Goal: Task Accomplishment & Management: Use online tool/utility

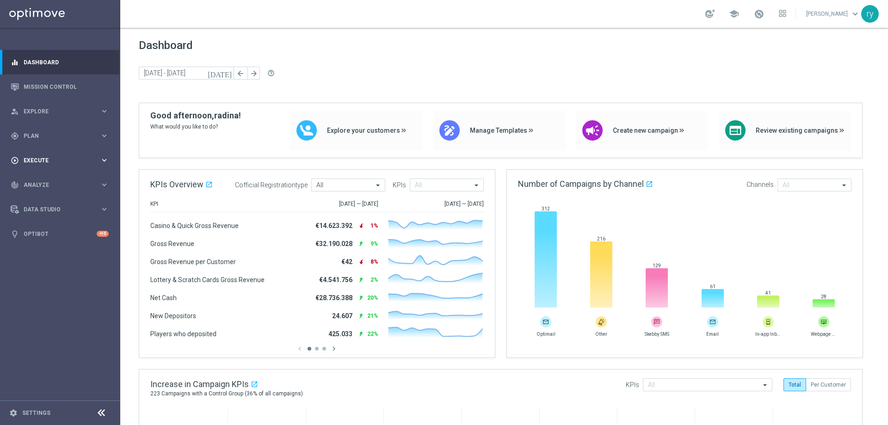
click at [93, 161] on span "Execute" at bounding box center [62, 161] width 76 height 6
click at [95, 133] on span "Plan" at bounding box center [62, 136] width 76 height 6
click at [91, 178] on accordion "Templates keyboard_arrow_right Optimail OptiMobile In-App OptiMobile Push Optip…" at bounding box center [71, 183] width 95 height 14
click at [93, 182] on div "Templates" at bounding box center [62, 183] width 75 height 6
click at [40, 199] on link "Optimail" at bounding box center [63, 196] width 68 height 7
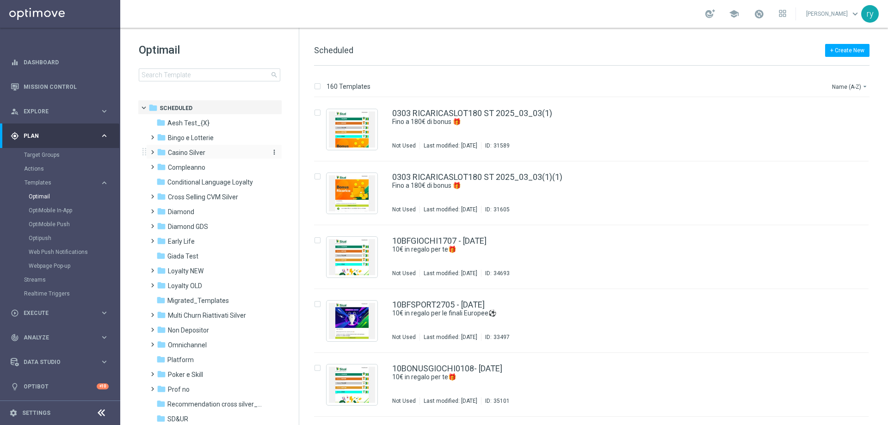
click at [191, 150] on span "Casino Silver" at bounding box center [186, 153] width 37 height 8
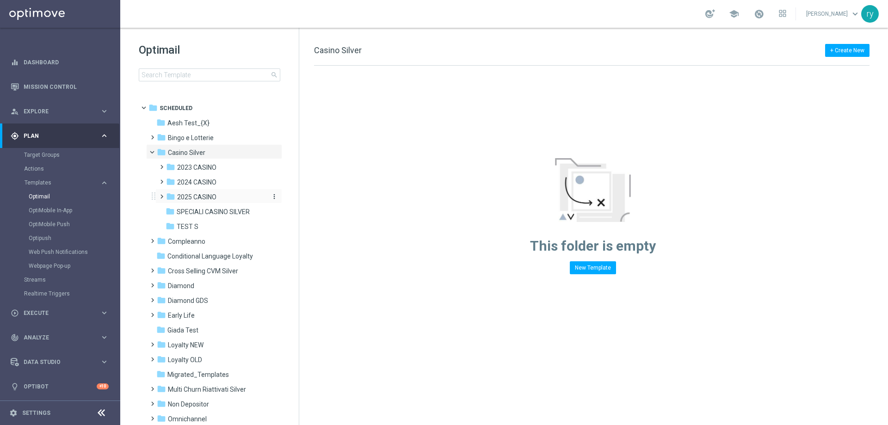
click at [195, 199] on span "2025 CASINO" at bounding box center [196, 197] width 39 height 8
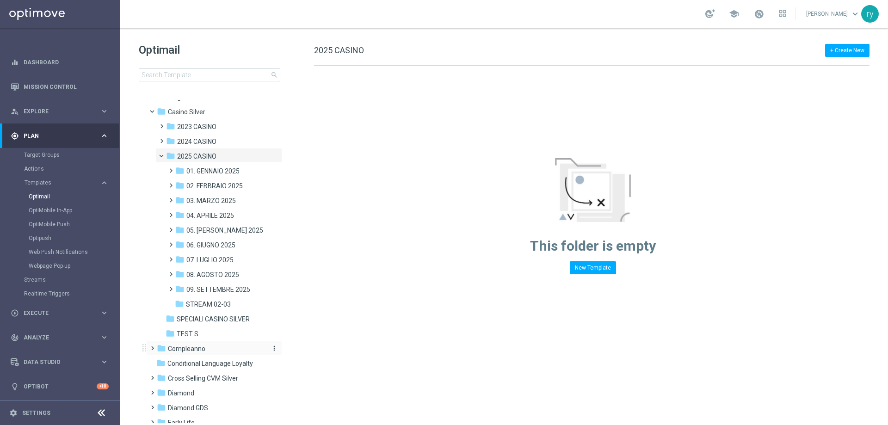
scroll to position [93, 0]
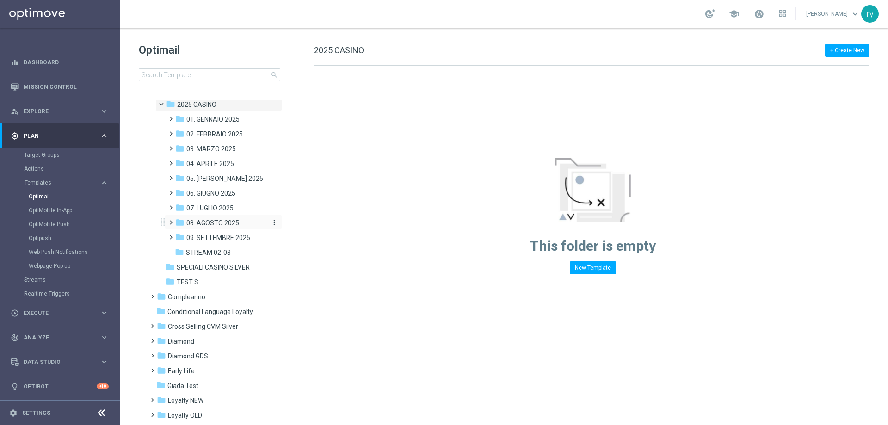
click at [218, 223] on span "08. AGOSTO 2025" at bounding box center [212, 223] width 53 height 8
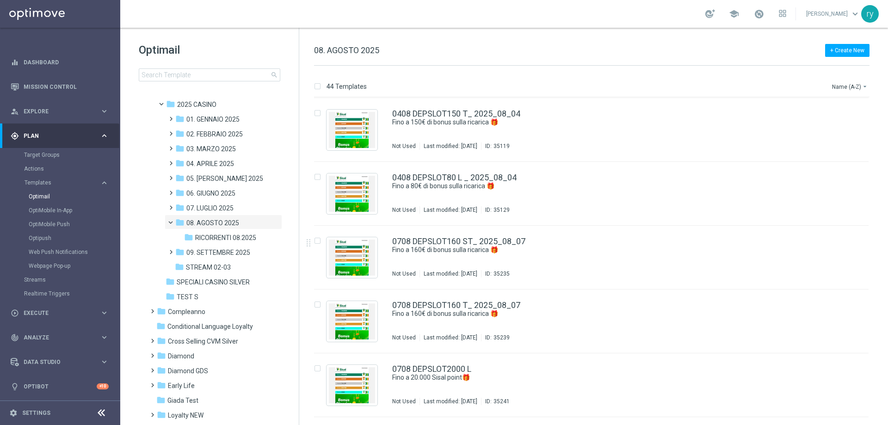
scroll to position [319, 0]
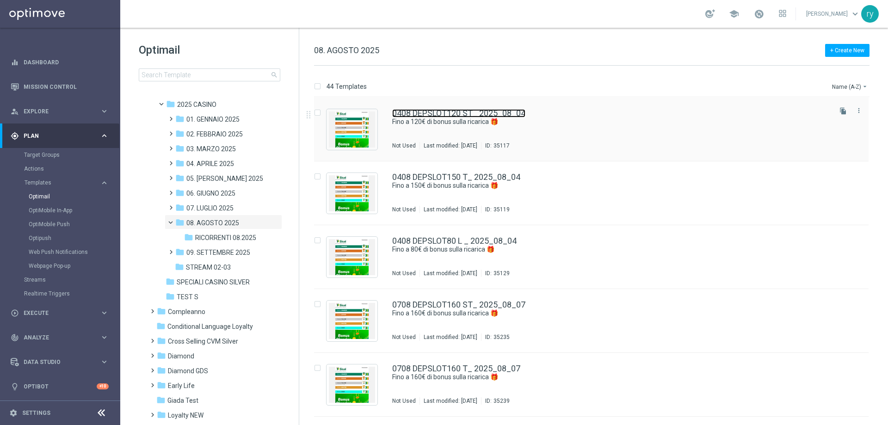
click at [458, 112] on link "0408 DEPSLOT120 ST_ 2025_08_04" at bounding box center [458, 113] width 133 height 8
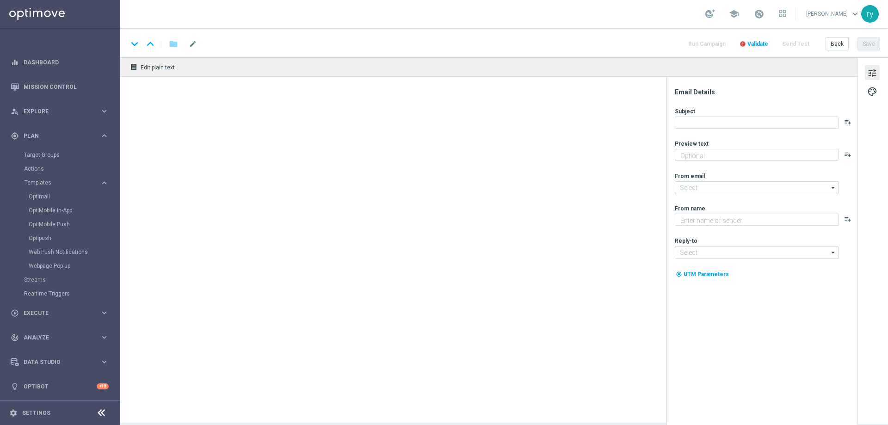
type textarea "Scopri la promozione che ti abbiamo riservato"
type input "[EMAIL_ADDRESS][DOMAIN_NAME]"
type textarea "Sisal"
type input "[EMAIL_ADDRESS][DOMAIN_NAME]"
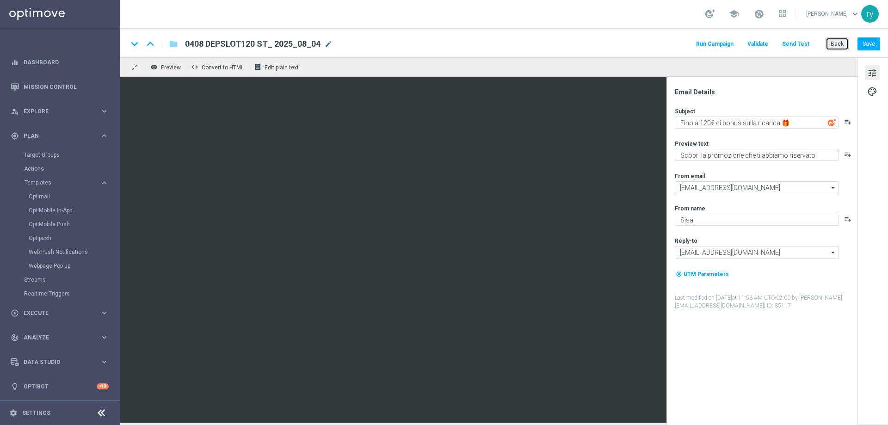
click at [833, 41] on button "Back" at bounding box center [837, 43] width 23 height 13
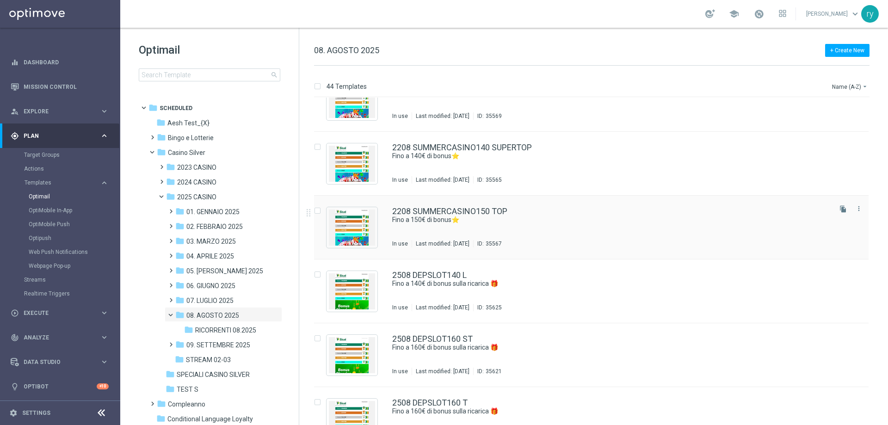
scroll to position [1943, 0]
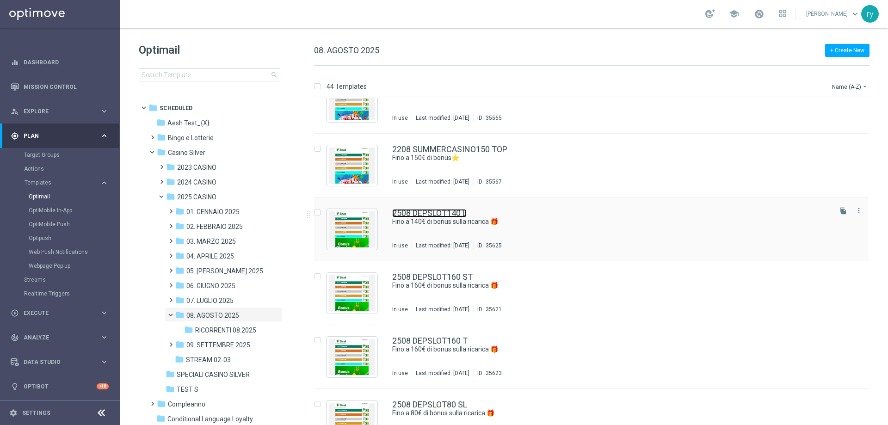
click at [442, 214] on link "2508 DEPSLOT140 L" at bounding box center [429, 213] width 74 height 8
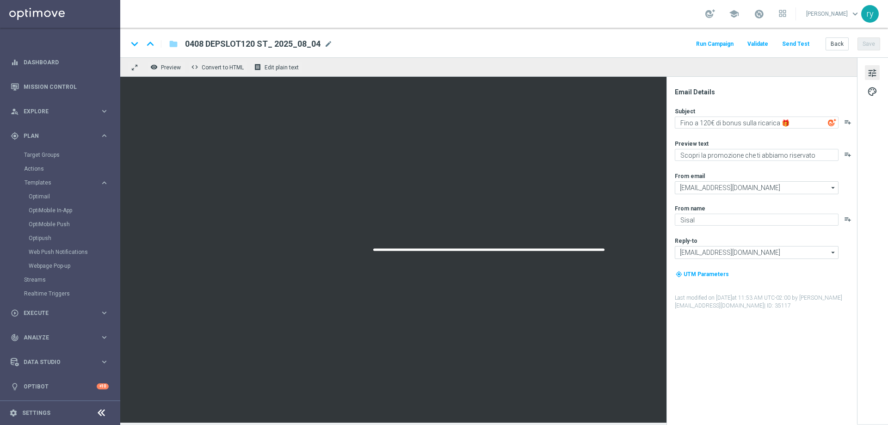
type textarea "Fino a 140€ di bonus sulla ricarica 🎁"
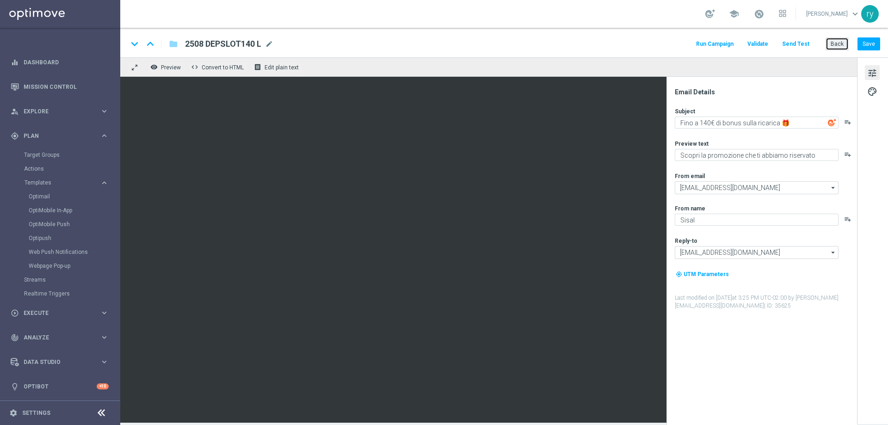
click at [836, 41] on button "Back" at bounding box center [837, 43] width 23 height 13
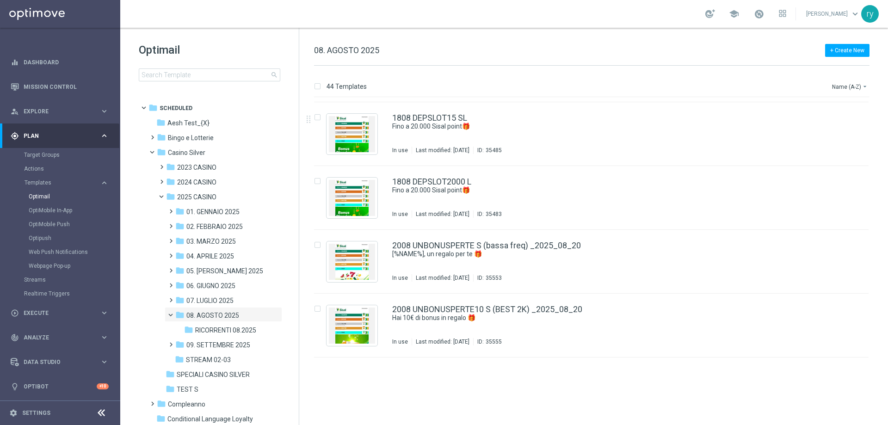
scroll to position [1337, 0]
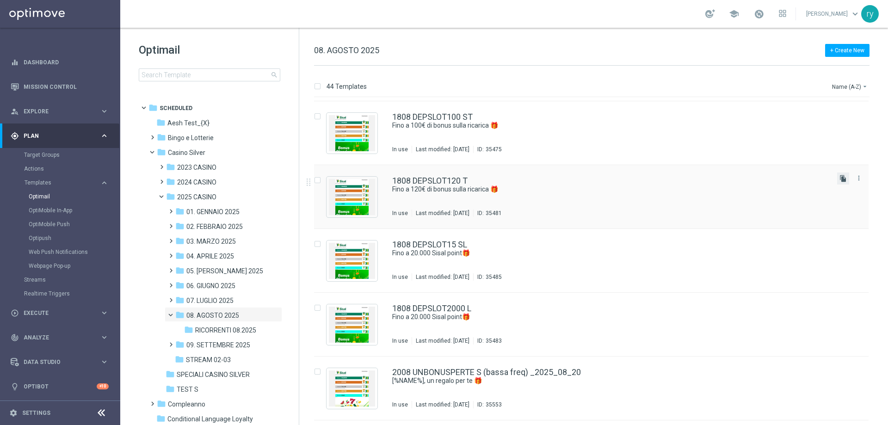
click at [844, 179] on icon "file_copy" at bounding box center [843, 178] width 7 height 7
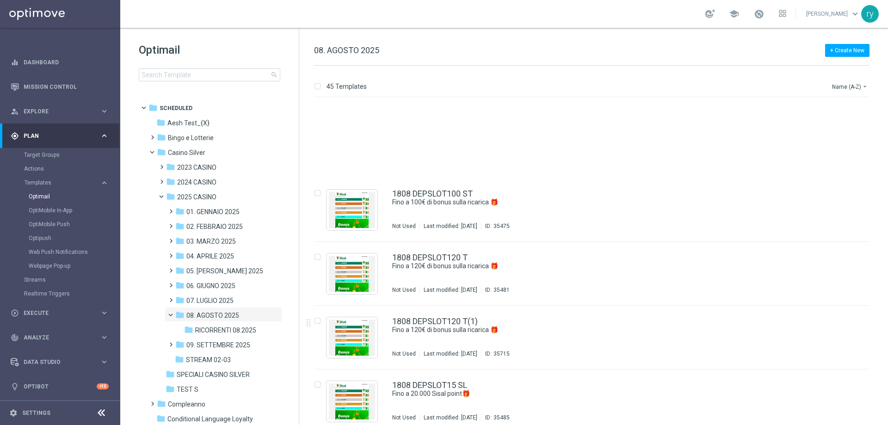
scroll to position [1388, 0]
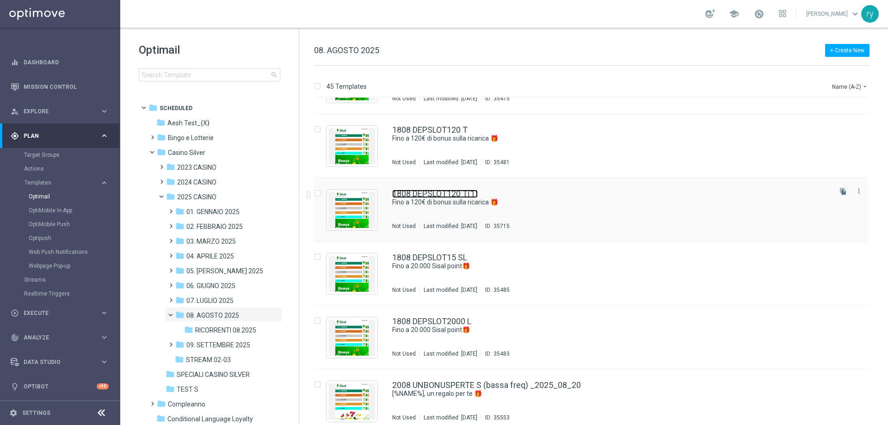
click at [436, 198] on link "1808 DEPSLOT120 T(1)" at bounding box center [435, 194] width 86 height 8
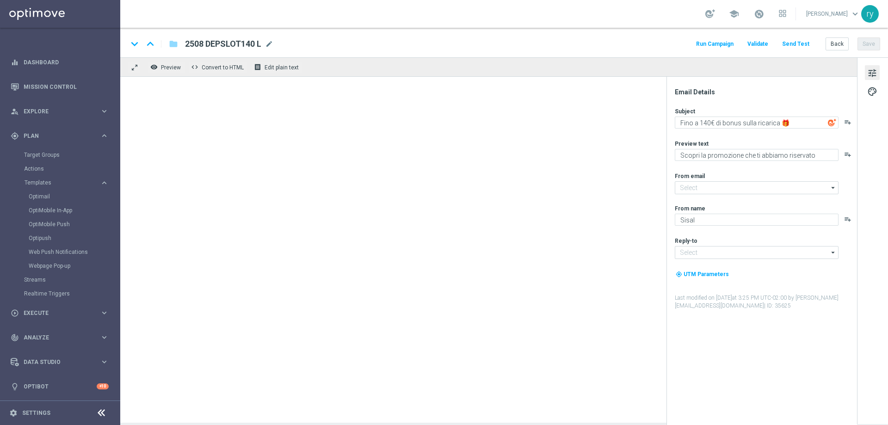
type textarea "Fino a 120€ di bonus sulla ricarica 🎁"
type input "[EMAIL_ADDRESS][DOMAIN_NAME]"
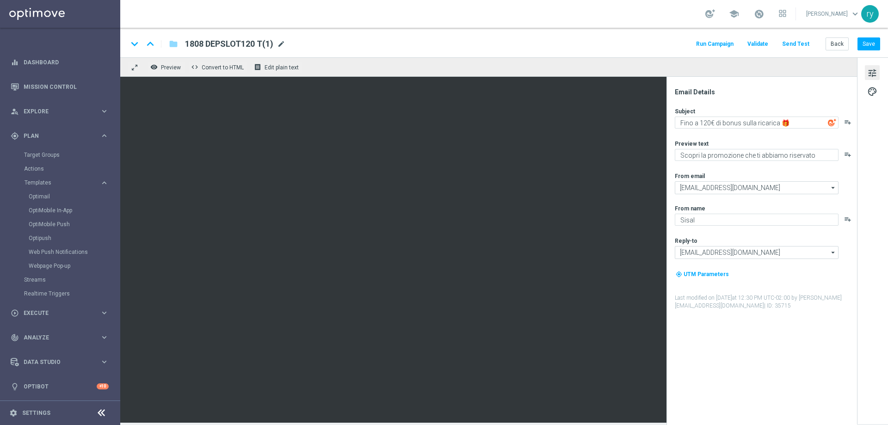
click at [279, 45] on span "mode_edit" at bounding box center [281, 44] width 8 height 8
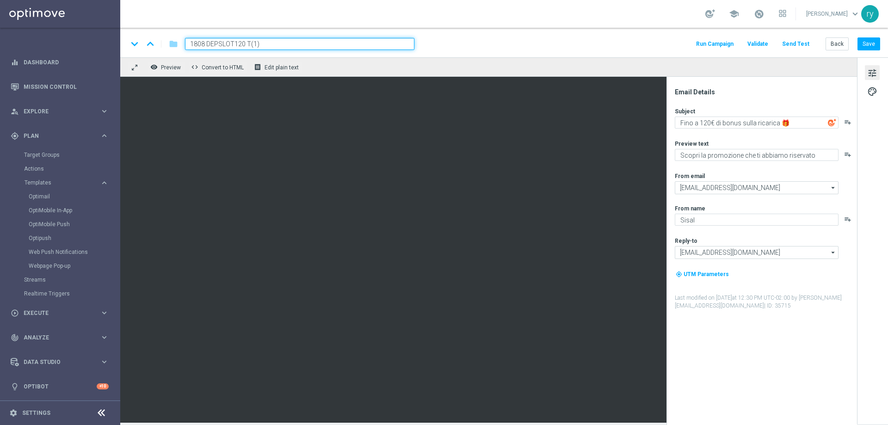
drag, startPoint x: 275, startPoint y: 45, endPoint x: 152, endPoint y: 57, distance: 123.7
click at [152, 57] on div "keyboard_arrow_down keyboard_arrow_up folder 1808 DEPSLOT120 T(1) Run Campaign …" at bounding box center [504, 225] width 768 height 395
paste input "2808 DEPSLOT120 L"
type input "2808 DEPSLOT120 L"
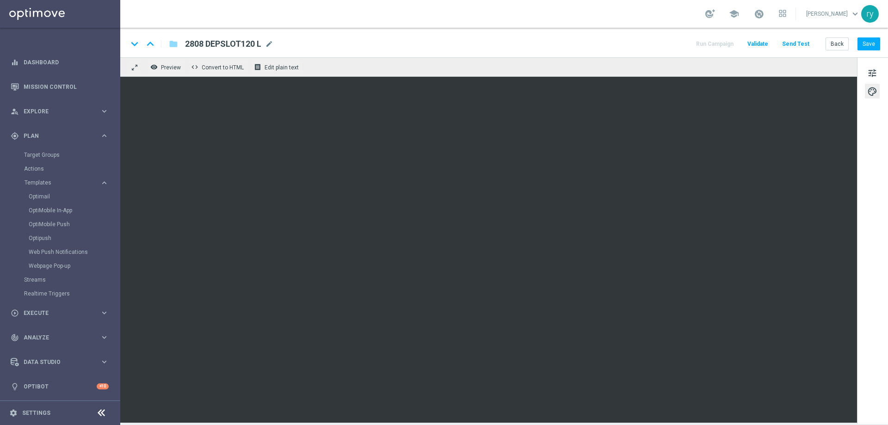
click at [855, 69] on div "remove_red_eye Preview code Convert to HTML receipt Edit plain text" at bounding box center [488, 66] width 737 height 19
click at [880, 66] on div "tune palette" at bounding box center [872, 240] width 31 height 367
click at [878, 69] on button "tune" at bounding box center [872, 72] width 15 height 15
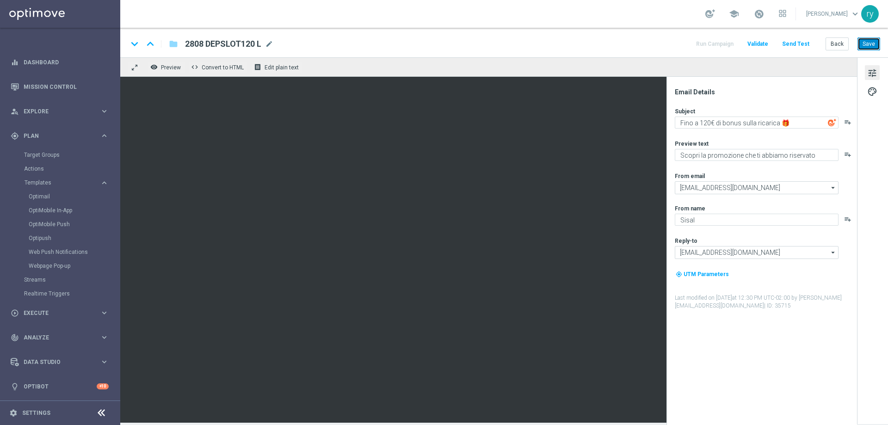
click at [876, 41] on button "Save" at bounding box center [869, 43] width 23 height 13
click at [832, 46] on button "Back" at bounding box center [837, 43] width 23 height 13
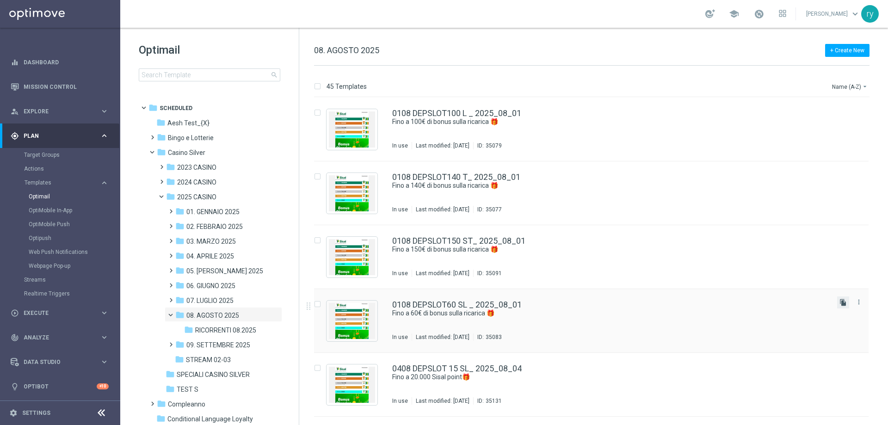
click at [841, 304] on icon "file_copy" at bounding box center [843, 302] width 7 height 7
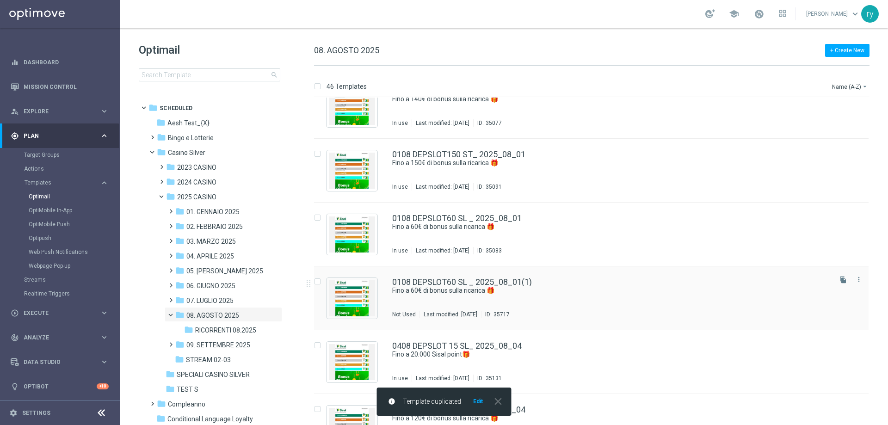
scroll to position [93, 0]
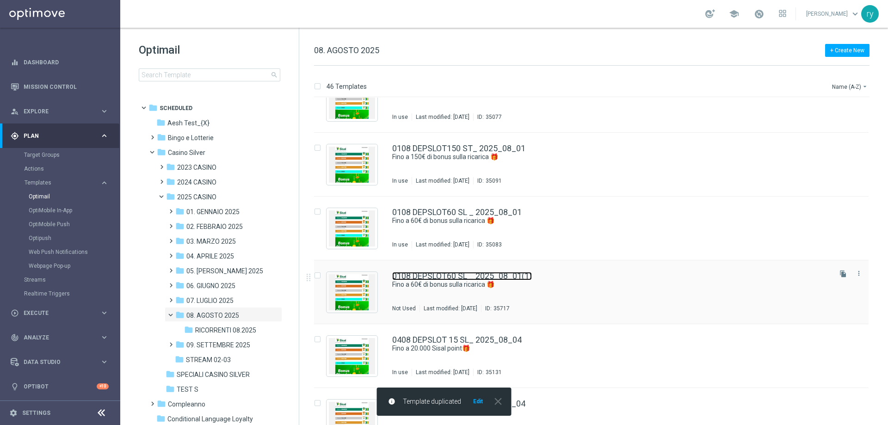
click at [517, 278] on link "0108 DEPSLOT60 SL _ 2025_08_01(1)" at bounding box center [462, 276] width 140 height 8
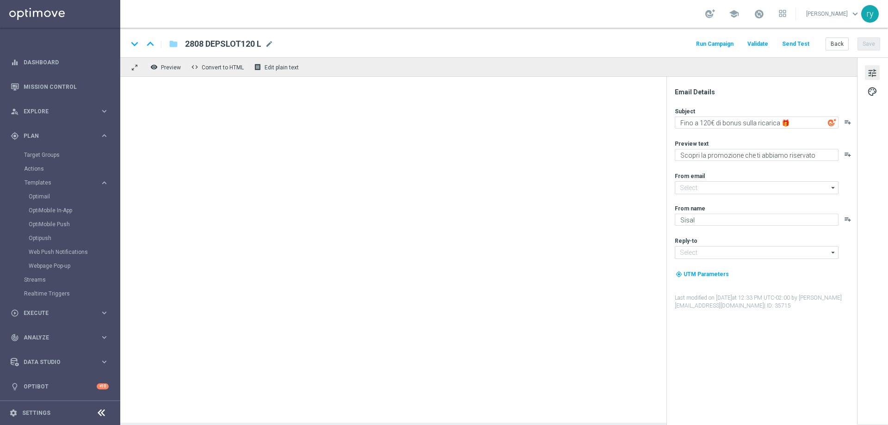
type input "[EMAIL_ADDRESS][DOMAIN_NAME]"
type textarea "Fino a 60€ di bonus sulla ricarica 🎁"
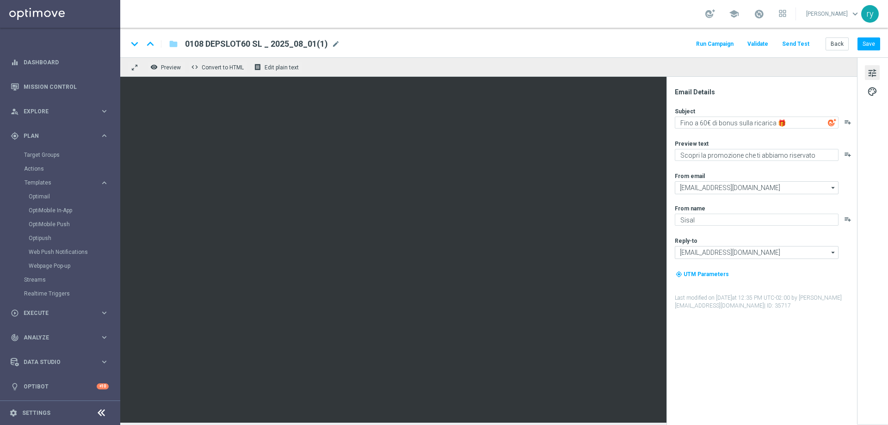
click at [285, 45] on span "0108 DEPSLOT60 SL _ 2025_08_01(1)" at bounding box center [256, 43] width 143 height 11
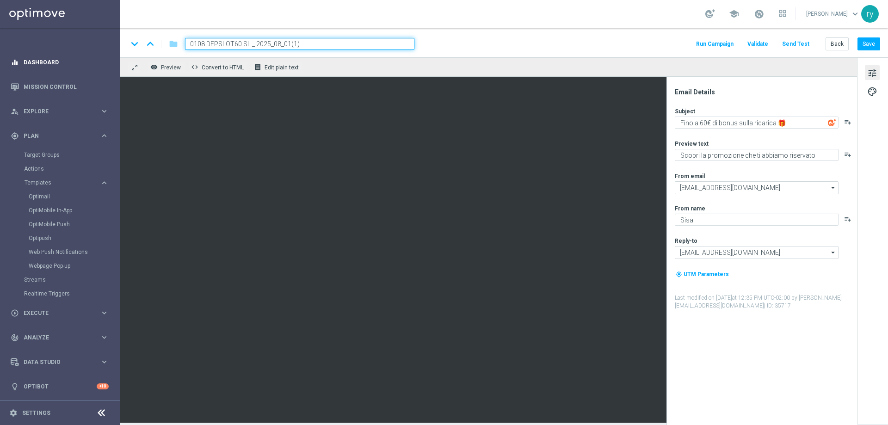
drag, startPoint x: 235, startPoint y: 43, endPoint x: 99, endPoint y: 58, distance: 136.3
click at [99, 58] on main "equalizer Dashboard Mission Control" at bounding box center [444, 212] width 888 height 425
paste input "2808 DEPSLOT90 SL"
type input "2808 DEPSLOT90 SL"
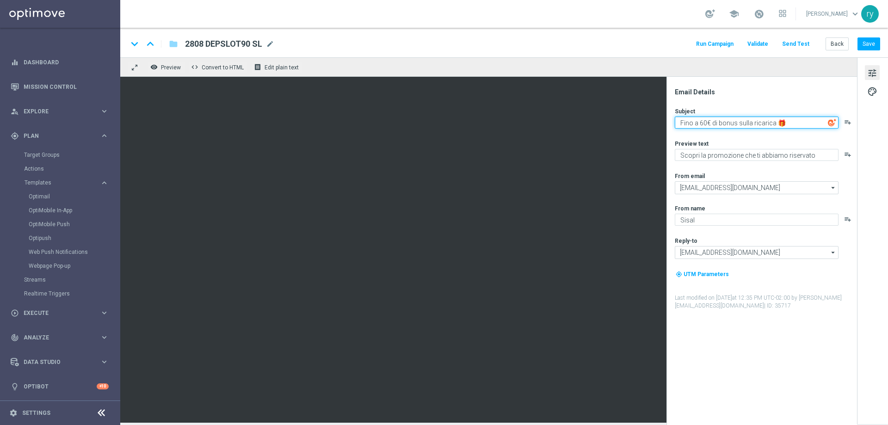
click at [700, 121] on textarea "Fino a 60€ di bonus sulla ricarica 🎁" at bounding box center [757, 123] width 164 height 12
type textarea "Fino a 90€ di bonus sulla ricarica 🎁"
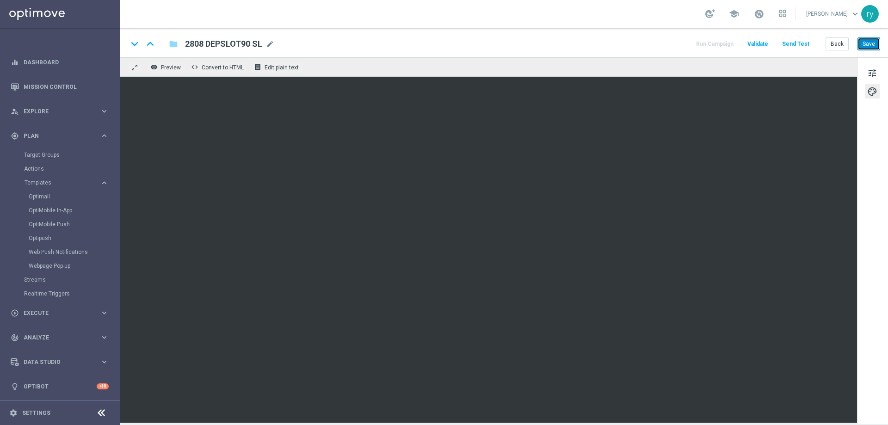
click at [865, 44] on button "Save" at bounding box center [869, 43] width 23 height 13
